Goal: Task Accomplishment & Management: Manage account settings

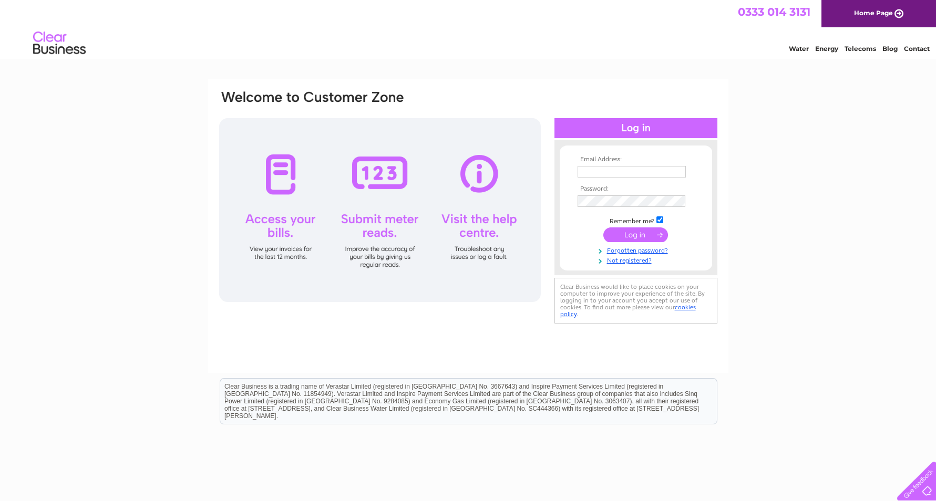
type input "[EMAIL_ADDRESS][DOMAIN_NAME]"
click at [635, 236] on input "submit" at bounding box center [635, 235] width 65 height 15
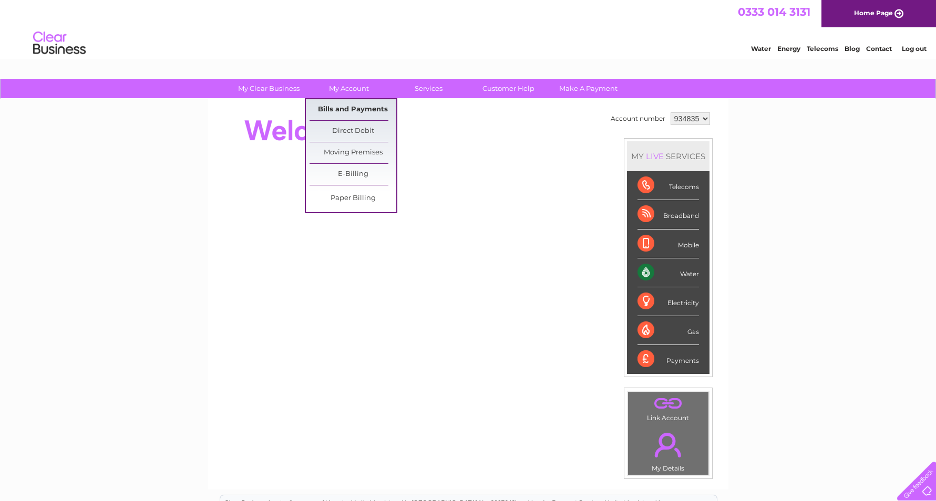
click at [353, 106] on link "Bills and Payments" at bounding box center [353, 109] width 87 height 21
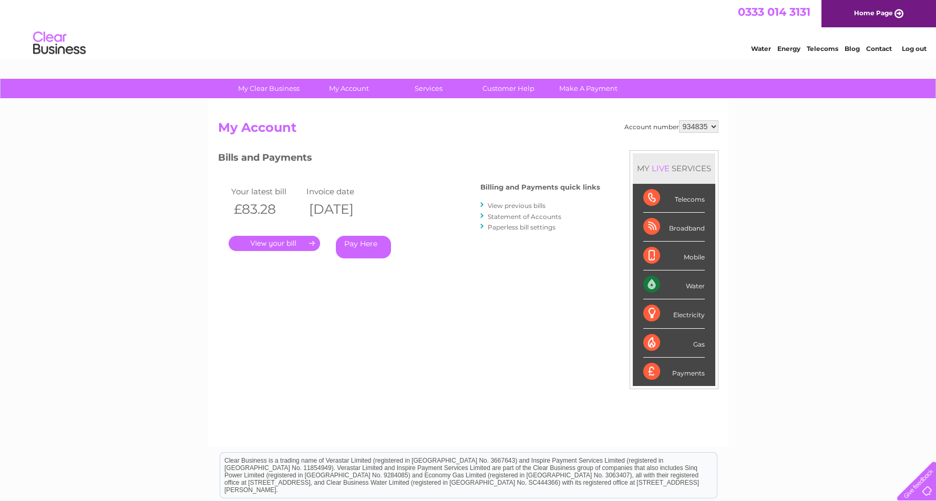
click at [297, 239] on link "." at bounding box center [274, 243] width 91 height 15
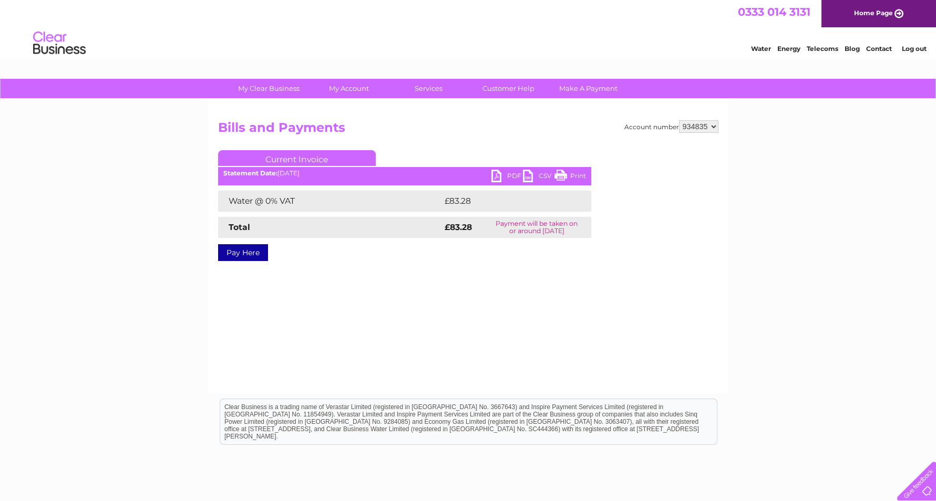
click at [506, 174] on link "PDF" at bounding box center [507, 177] width 32 height 15
